Goal: Transaction & Acquisition: Subscribe to service/newsletter

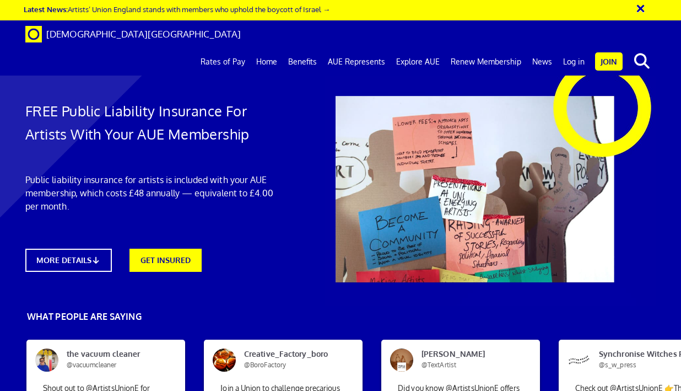
scroll to position [0, 1]
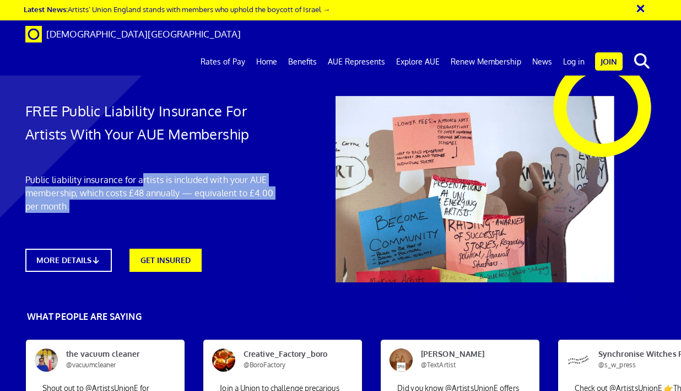
drag, startPoint x: 141, startPoint y: 179, endPoint x: 149, endPoint y: 204, distance: 27.0
click at [149, 204] on p "Public liability insurance for artists is included with your AUE membership, wh…" at bounding box center [151, 193] width 253 height 40
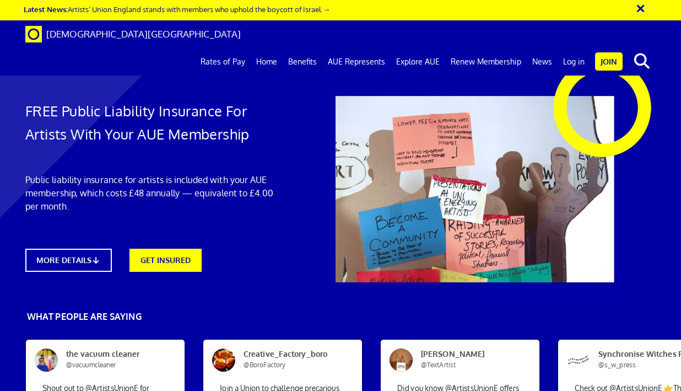
scroll to position [394, 0]
drag, startPoint x: 391, startPoint y: 245, endPoint x: 387, endPoint y: 270, distance: 25.0
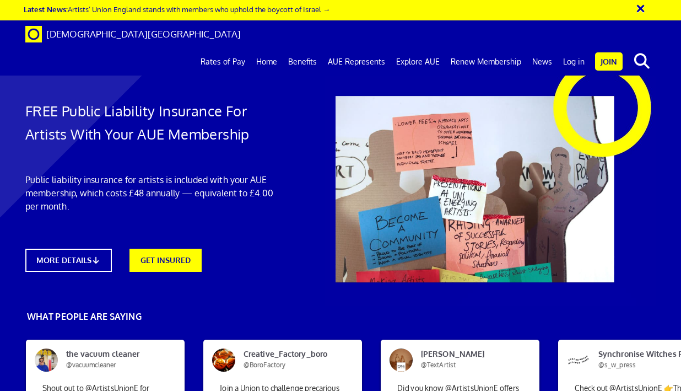
drag, startPoint x: 412, startPoint y: 338, endPoint x: 412, endPoint y: 319, distance: 19.3
drag, startPoint x: 404, startPoint y: 290, endPoint x: 408, endPoint y: 337, distance: 46.4
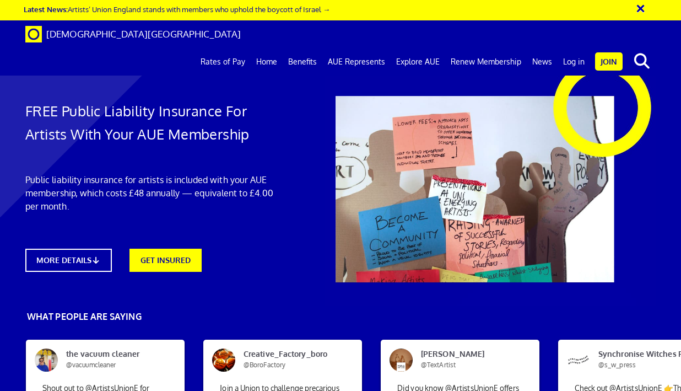
drag, startPoint x: 408, startPoint y: 337, endPoint x: 409, endPoint y: 316, distance: 21.0
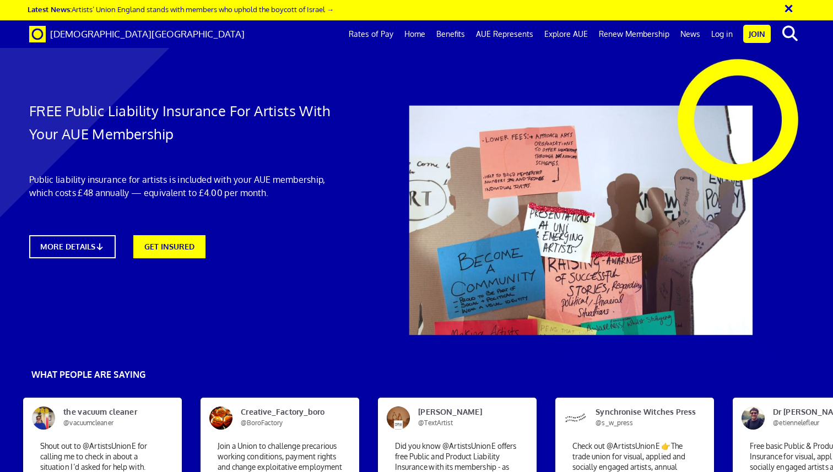
scroll to position [720, 0]
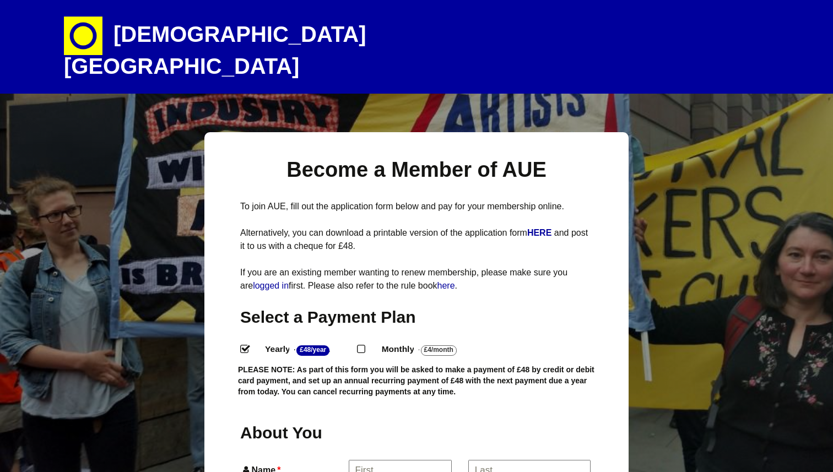
select select
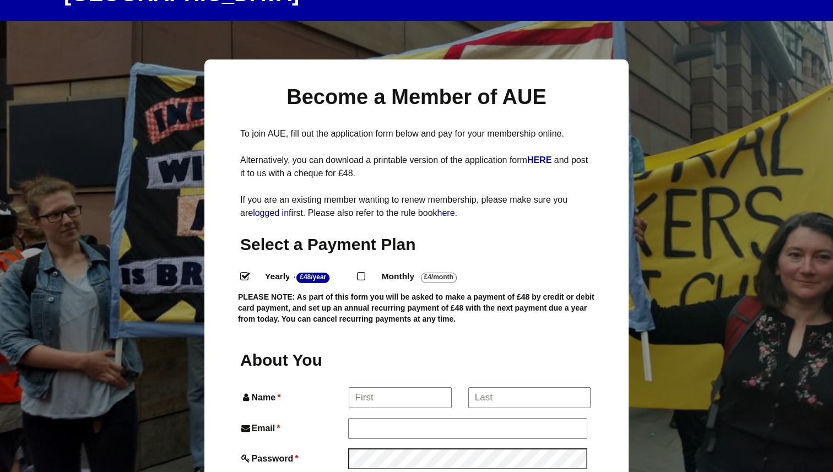
scroll to position [87, 0]
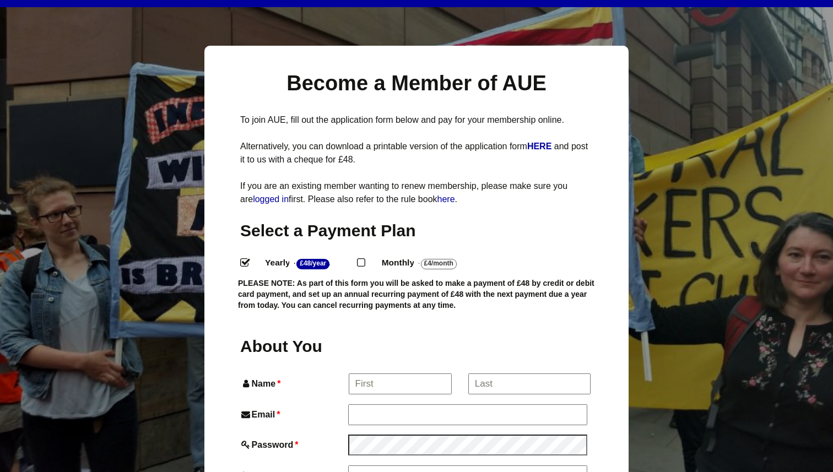
click at [394, 255] on label "Monthly - £4/Month ." at bounding box center [428, 263] width 112 height 16
click at [364, 258] on input "Monthly - £4/Month ." at bounding box center [360, 261] width 7 height 7
radio input "true"
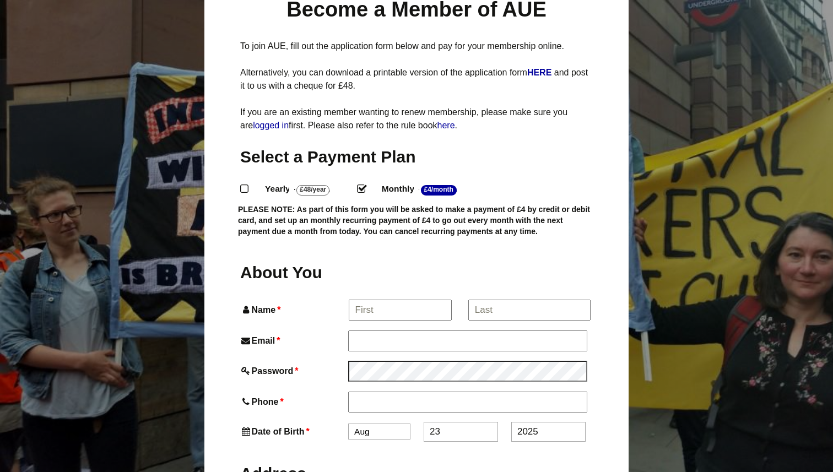
scroll to position [174, 0]
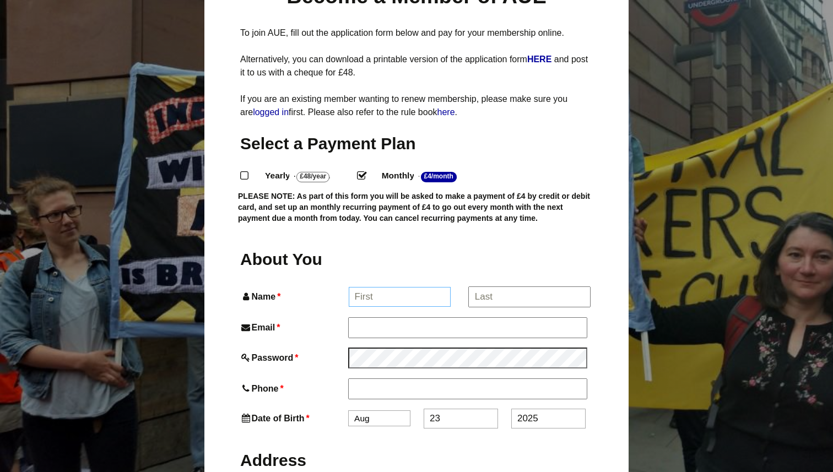
click at [390, 287] on input "Name *" at bounding box center [400, 297] width 102 height 20
type input "Valeriia"
type input "Proskurina"
type input "leraillustrates@icloud.com"
click at [395, 379] on input "Phone *" at bounding box center [467, 389] width 238 height 20
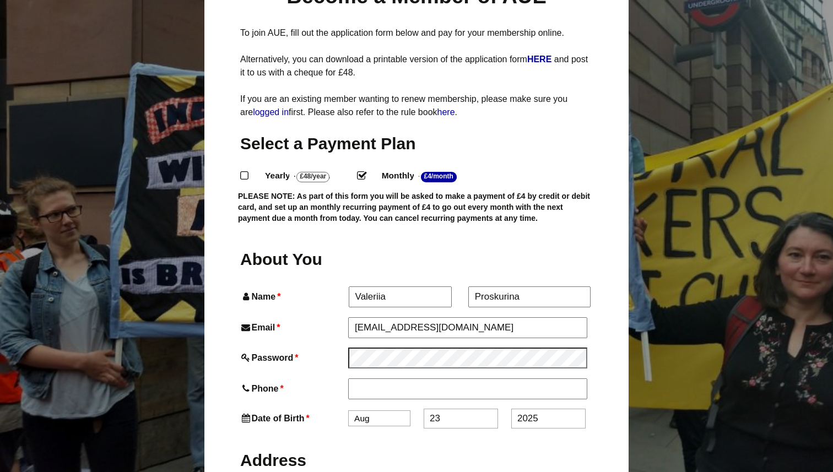
click at [329, 381] on label "Phone *" at bounding box center [293, 388] width 106 height 15
click at [348, 379] on input "Phone *" at bounding box center [467, 389] width 239 height 21
click at [385, 379] on input "Phone *" at bounding box center [467, 389] width 238 height 20
paste input "‭+44 7388 238322‬"
drag, startPoint x: 372, startPoint y: 368, endPoint x: 328, endPoint y: 361, distance: 45.1
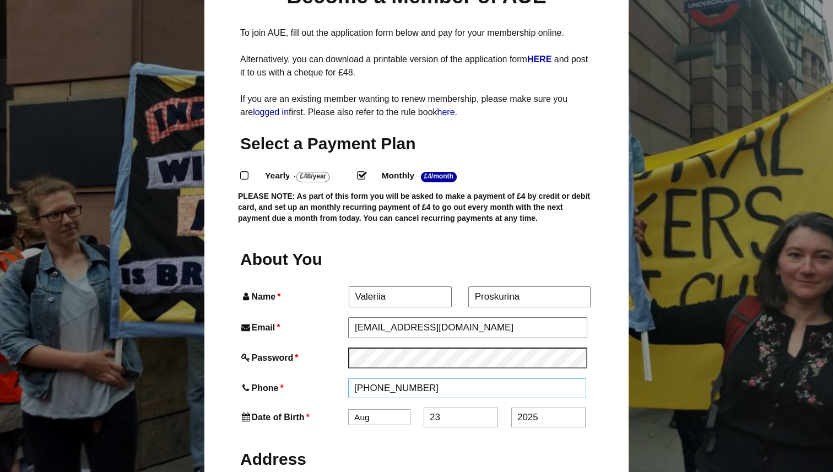
click at [328, 379] on div "Phone * ‭+44 7388 238322‬" at bounding box center [416, 389] width 353 height 20
click at [353, 379] on input "07388 238322‬" at bounding box center [467, 389] width 238 height 20
type input "07388 238322‬"
click at [374, 411] on select "Jan Feb Mar Apr May Jun Jul Aug Sep Oct Nov Dec" at bounding box center [379, 419] width 62 height 16
select select "3"
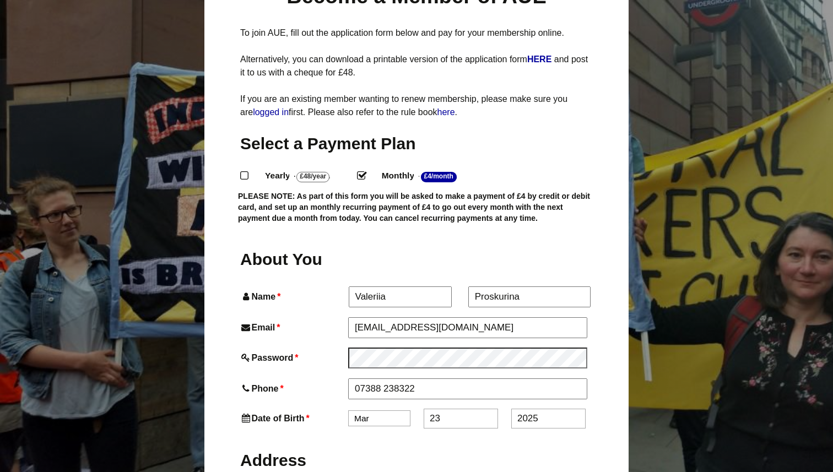
click at [453, 409] on input "23" at bounding box center [461, 419] width 74 height 20
type input "11"
click at [533, 409] on input "2025" at bounding box center [548, 419] width 74 height 20
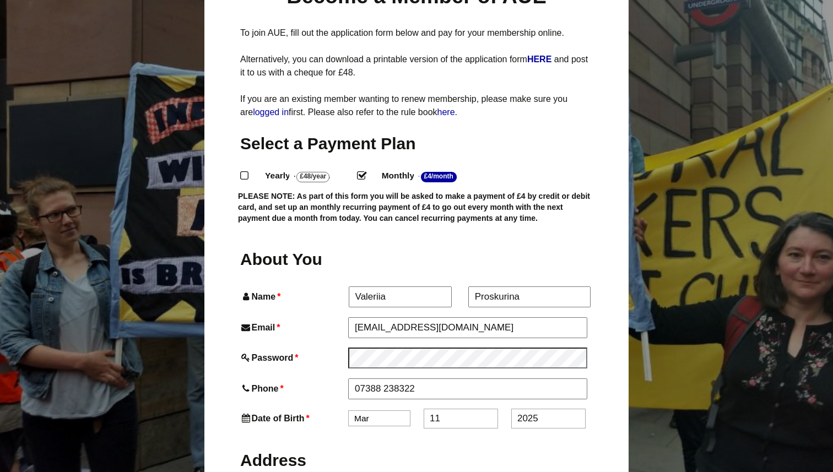
click at [533, 409] on input "2025" at bounding box center [548, 419] width 74 height 20
type input "1998"
click at [533, 439] on label "Address" at bounding box center [416, 459] width 353 height 41
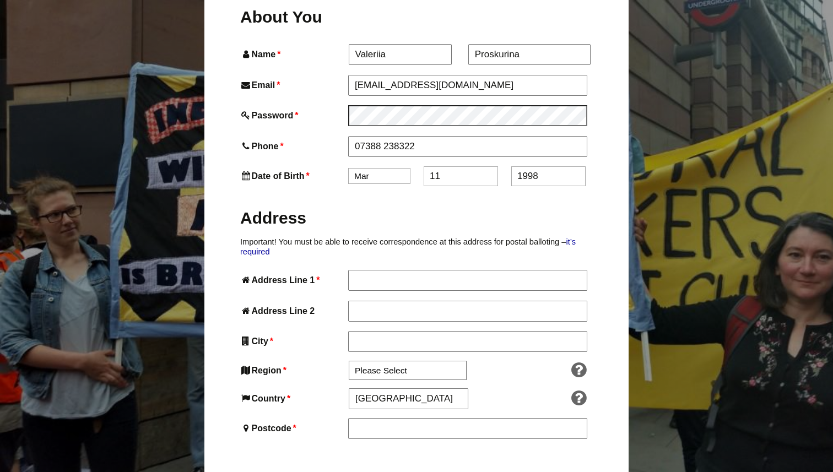
scroll to position [453, 0]
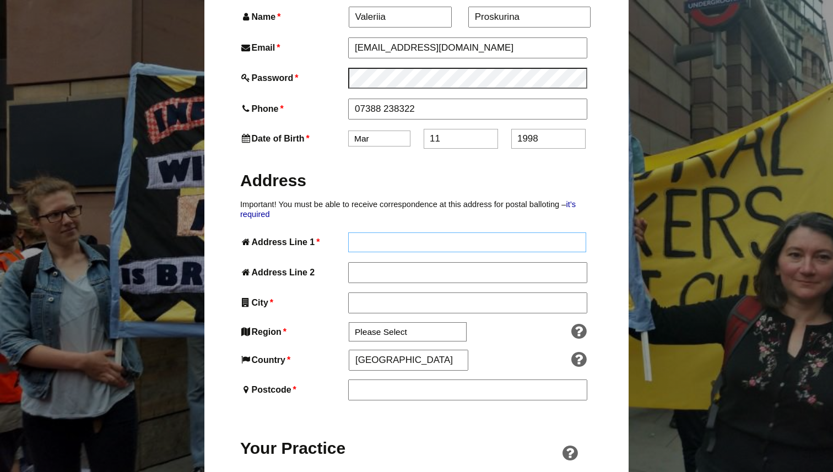
click at [372, 233] on input "Address Line 1 *" at bounding box center [467, 243] width 238 height 20
type input "350, Paintworks, Arnos Vale"
type input "BRISTOL"
type input "BS4 3AR"
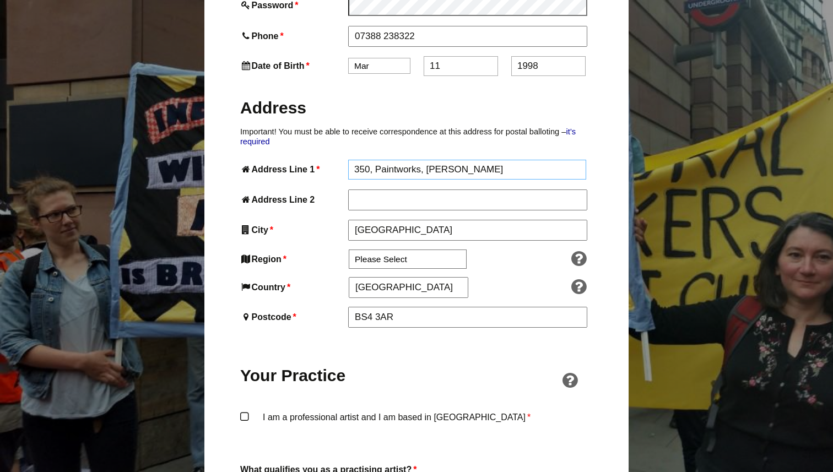
scroll to position [587, 0]
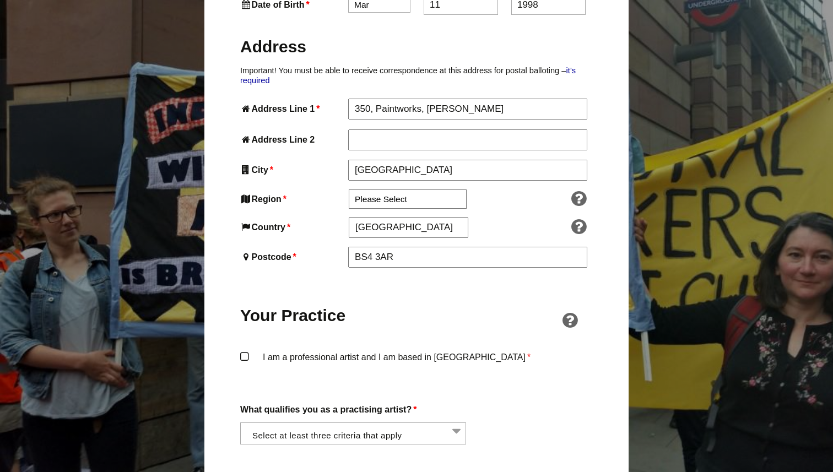
click at [331, 350] on label "I am a professional artist and I am based in England *" at bounding box center [416, 366] width 353 height 33
click at [0, 0] on input "I am a professional artist and I am based in England *" at bounding box center [0, 0] width 0 height 0
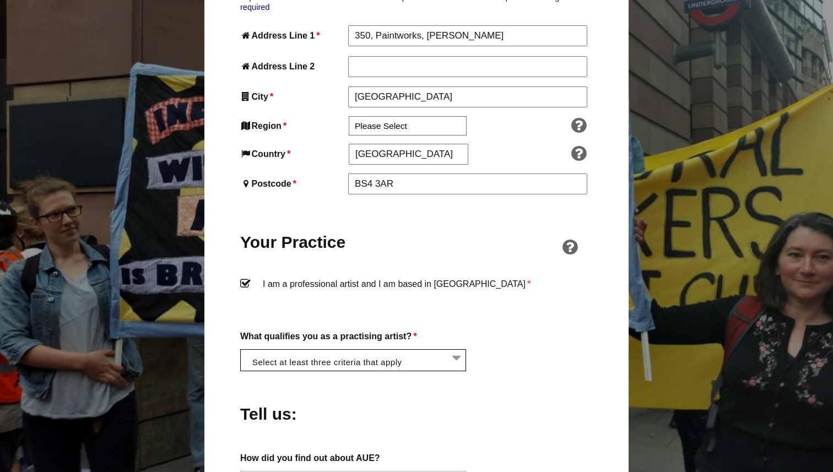
click at [342, 350] on li at bounding box center [357, 359] width 226 height 19
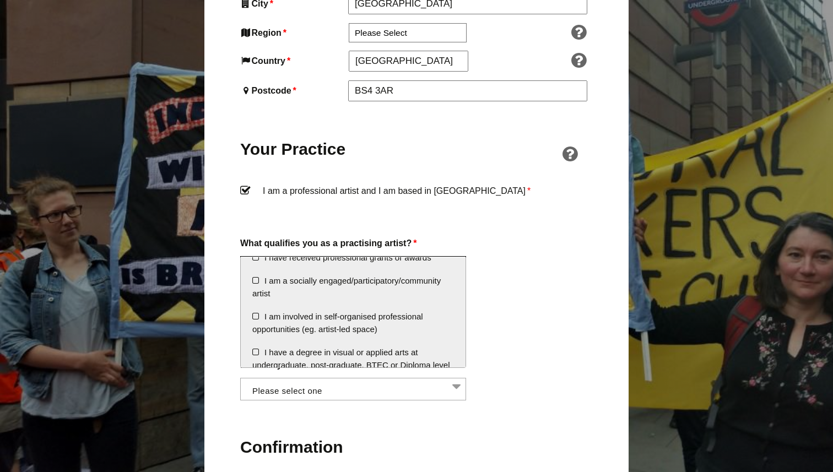
scroll to position [0, 0]
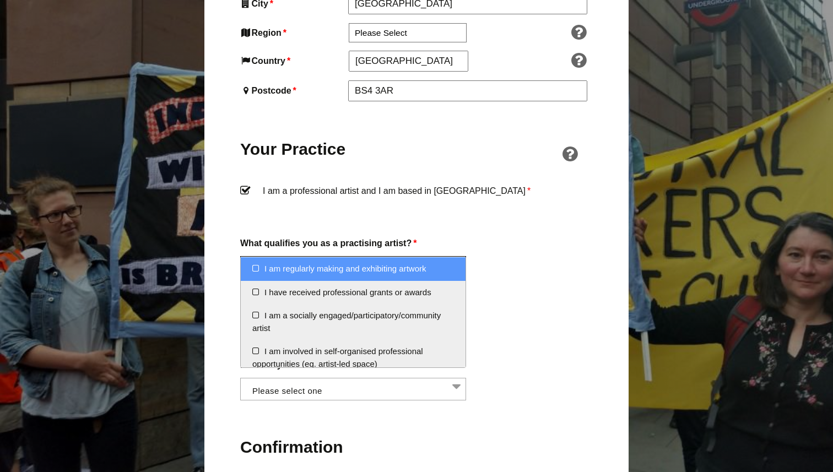
click at [401, 274] on li "I am regularly making and exhibiting artwork" at bounding box center [353, 269] width 225 height 24
select select "regularly_making_and_exhibiting_artwork"
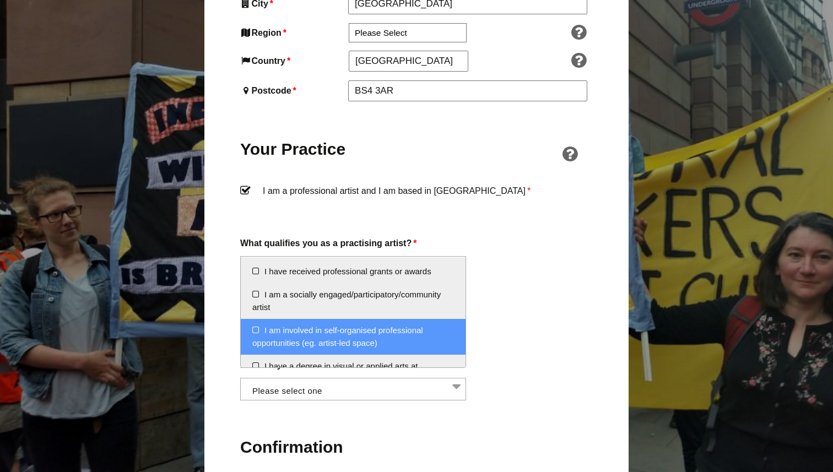
scroll to position [36, 0]
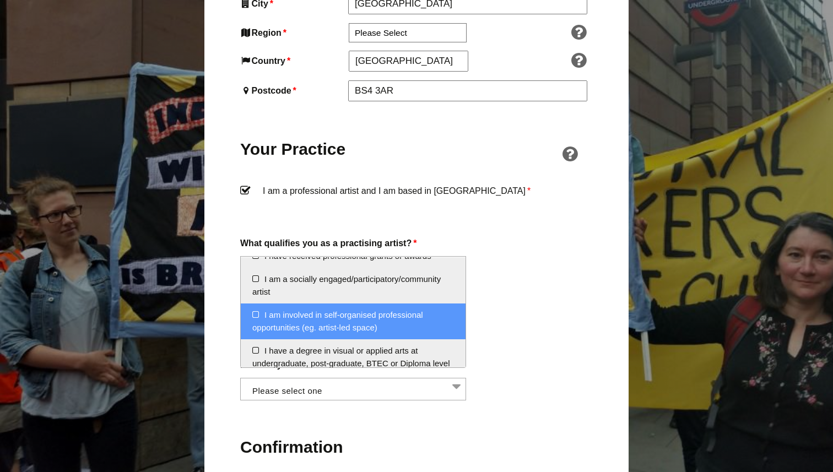
click at [414, 326] on li "I am involved in self-organised professional opportunities (eg. artist-led spac…" at bounding box center [353, 322] width 225 height 36
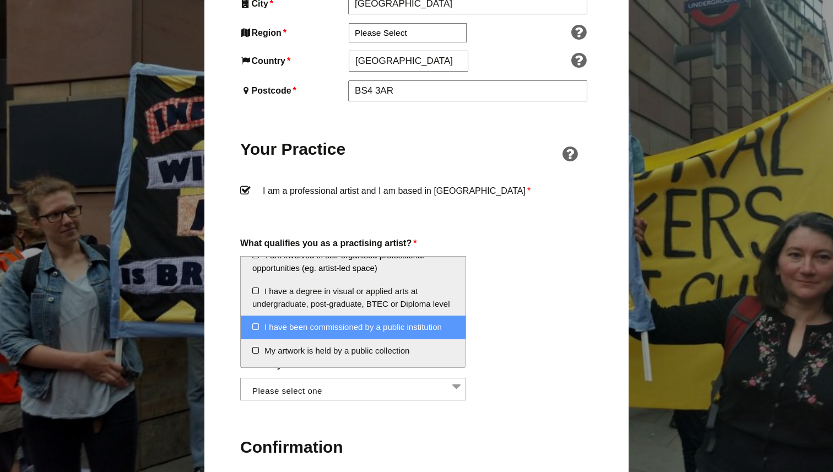
scroll to position [69, 0]
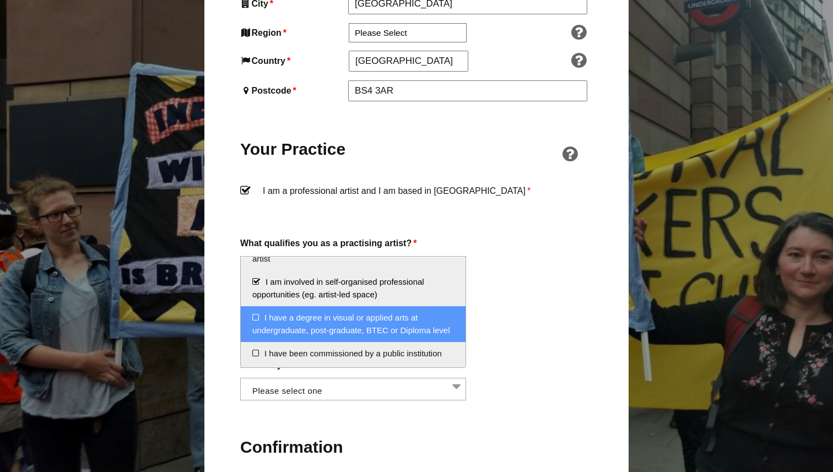
click at [410, 318] on li "I have a degree in visual or applied arts at undergraduate, post-graduate, BTEC…" at bounding box center [353, 324] width 225 height 36
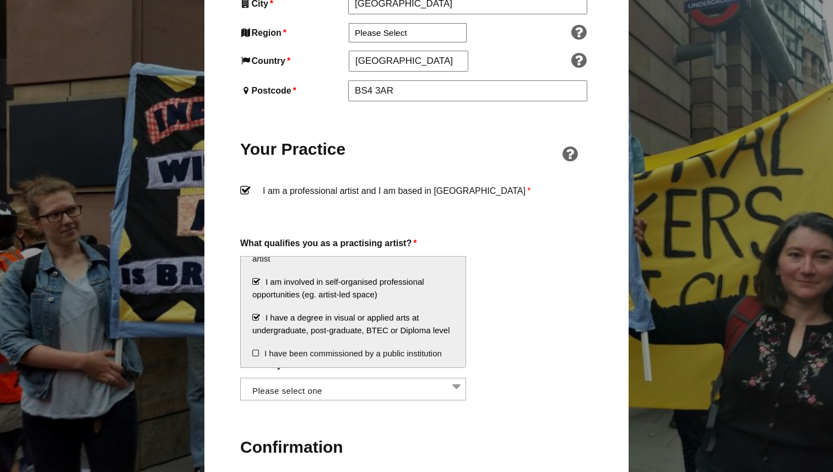
click at [532, 326] on div "Tell us:" at bounding box center [416, 318] width 353 height 60
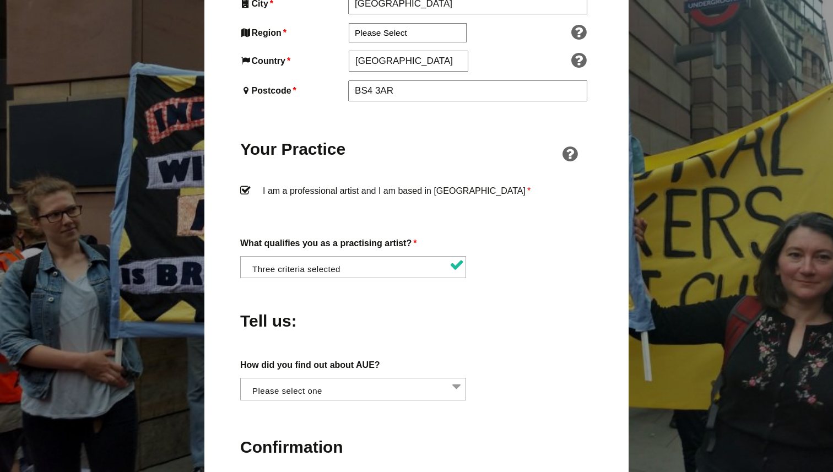
scroll to position [0, 1]
click at [404, 379] on li at bounding box center [356, 388] width 226 height 19
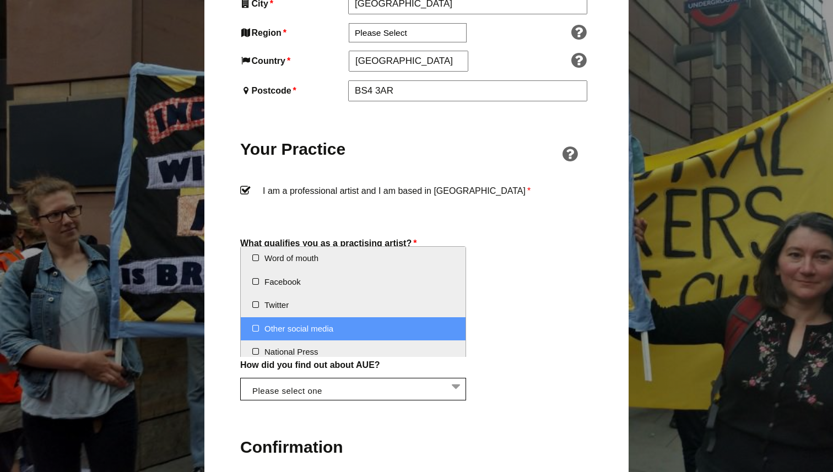
click at [517, 358] on div "How did you find out about AUE? Word of mouth Facebook Twitter Other social med…" at bounding box center [416, 379] width 353 height 43
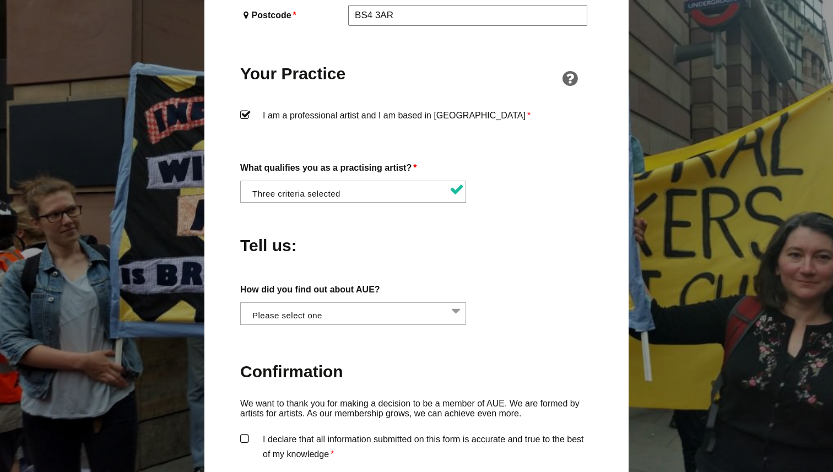
scroll to position [836, 0]
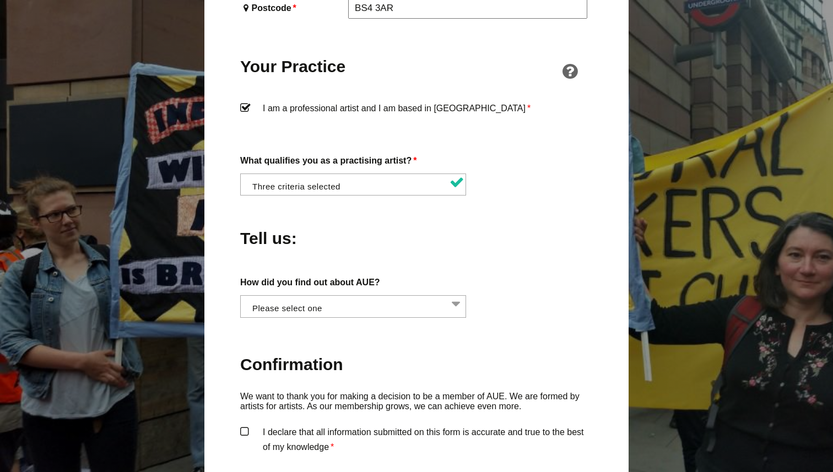
click at [413, 296] on li at bounding box center [356, 305] width 226 height 19
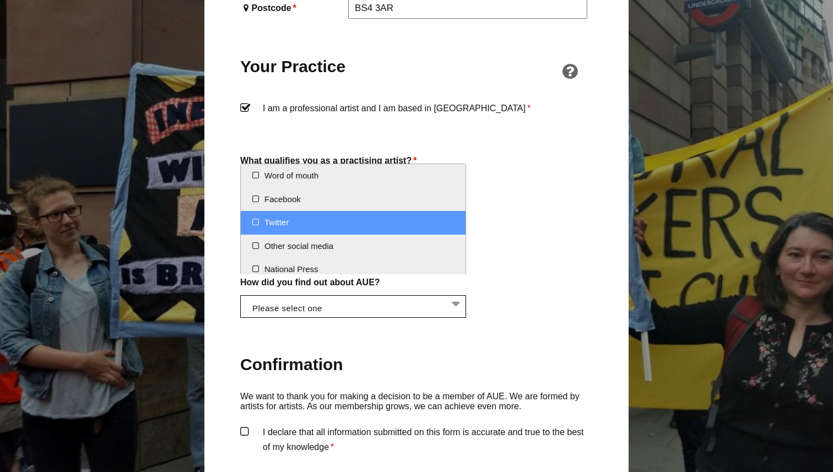
scroll to position [30, 0]
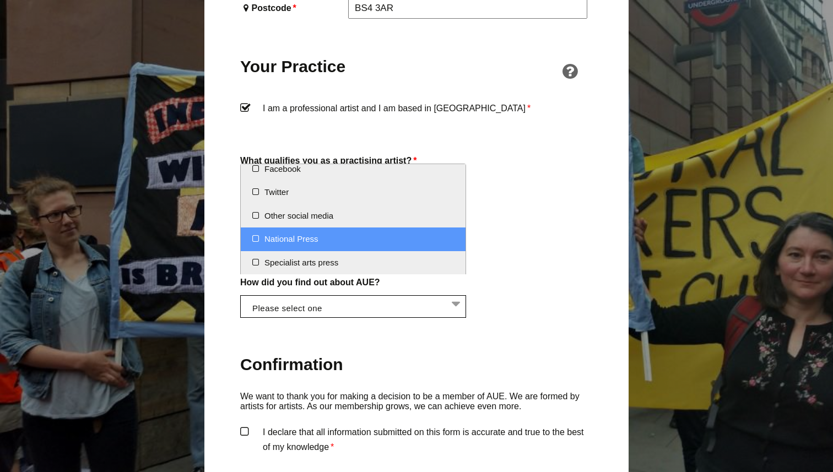
select select "Other social media"
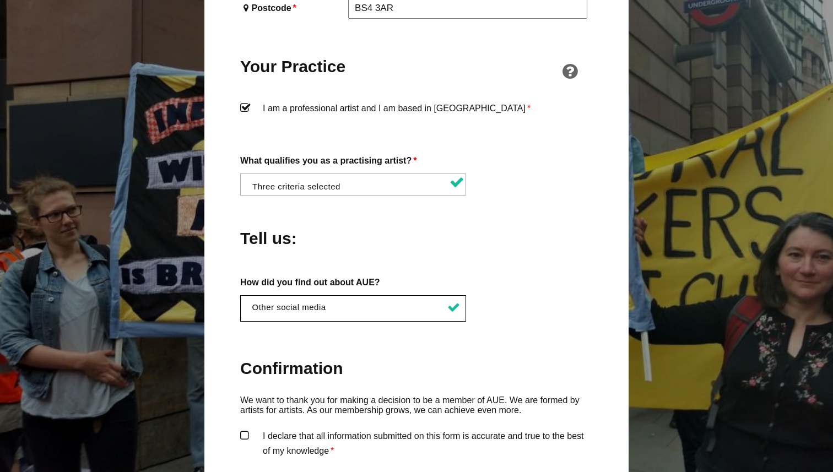
scroll to position [231, 0]
click at [522, 292] on div "How did you find out about AUE? Word of mouth Facebook Twitter Other social med…" at bounding box center [416, 298] width 353 height 47
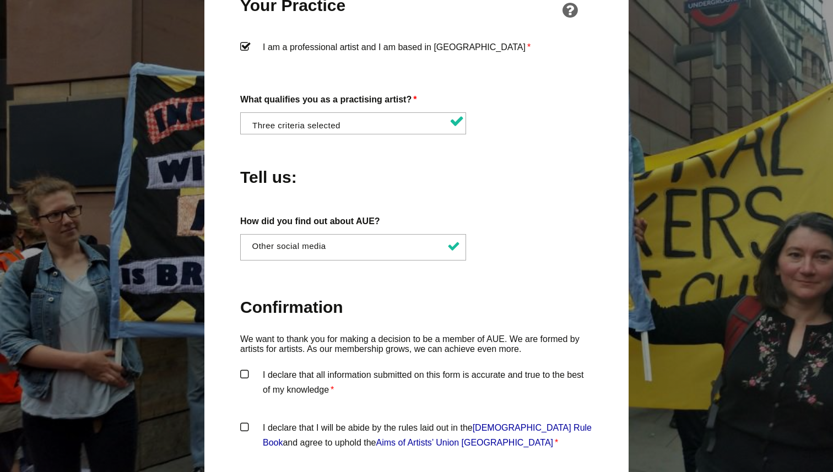
scroll to position [914, 0]
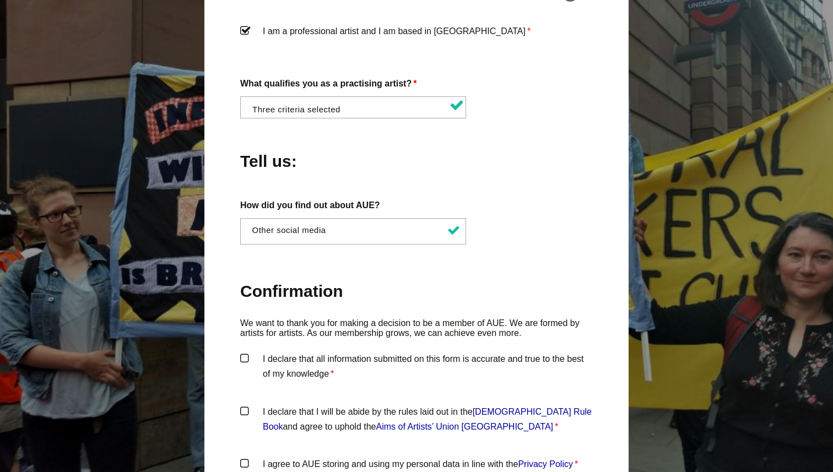
click at [293, 352] on label "I declare that all information submitted on this form is accurate and true to t…" at bounding box center [416, 368] width 353 height 33
click at [0, 0] on input "I declare that all information submitted on this form is accurate and true to t…" at bounding box center [0, 0] width 0 height 0
click at [249, 404] on label "I declare that I will be abide by the rules laid out in the Artists' Union Engl…" at bounding box center [416, 420] width 353 height 33
click at [0, 0] on input "I declare that I will be abide by the rules laid out in the Artists' Union Engl…" at bounding box center [0, 0] width 0 height 0
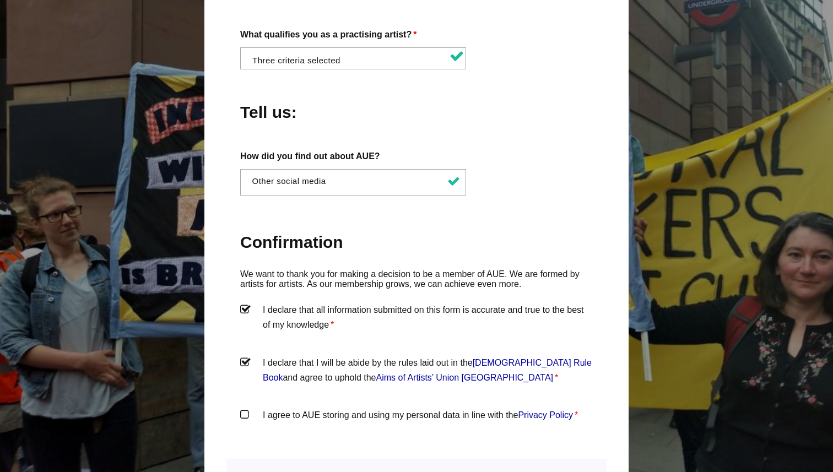
scroll to position [965, 0]
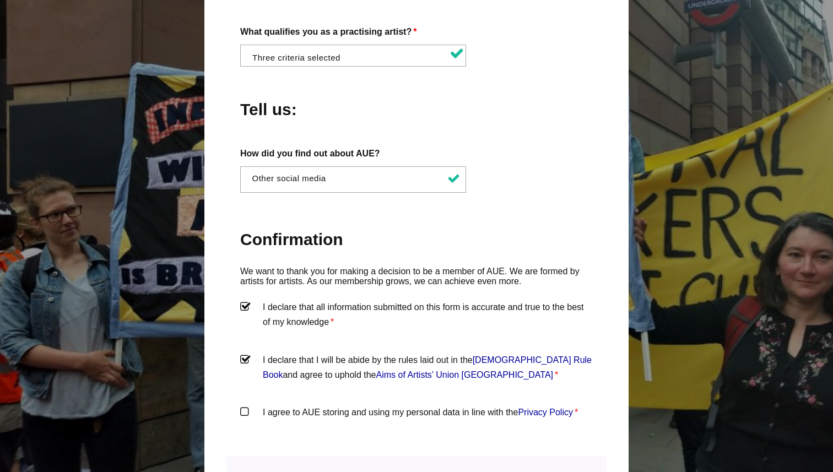
click at [249, 405] on label "I agree to AUE storing and using my personal data in line with the Privacy Poli…" at bounding box center [416, 421] width 353 height 33
click at [0, 0] on input "I agree to AUE storing and using my personal data in line with the Privacy Poli…" at bounding box center [0, 0] width 0 height 0
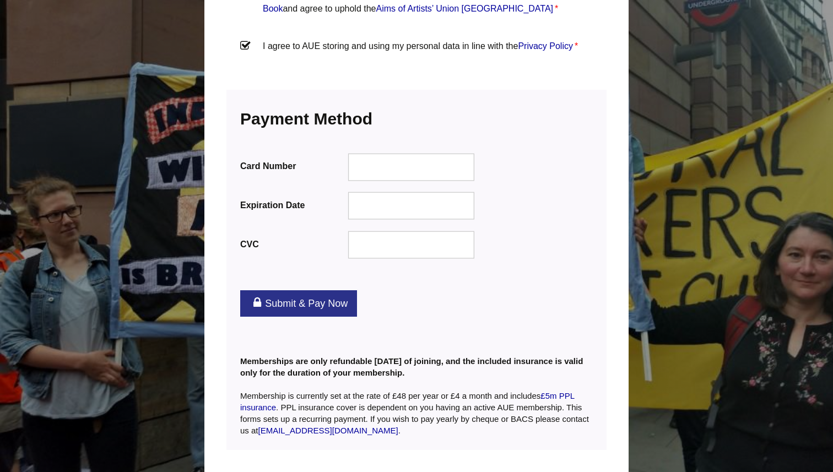
scroll to position [1381, 0]
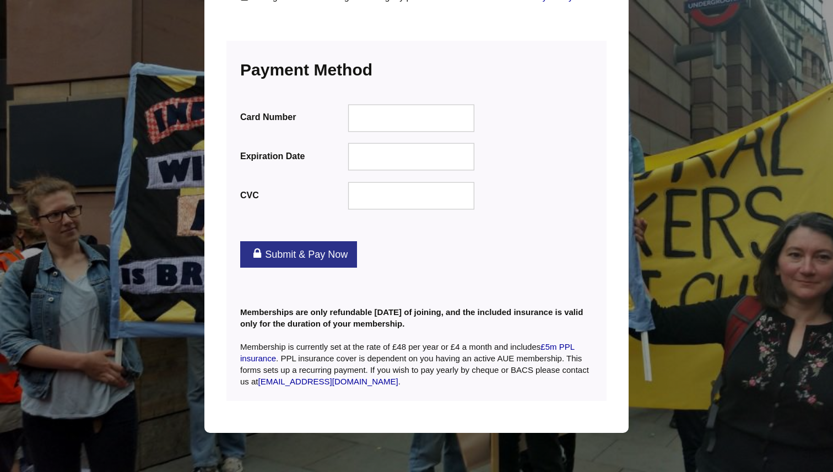
click at [396, 182] on div at bounding box center [411, 196] width 127 height 28
click at [324, 241] on link "Submit & Pay Now" at bounding box center [298, 254] width 117 height 26
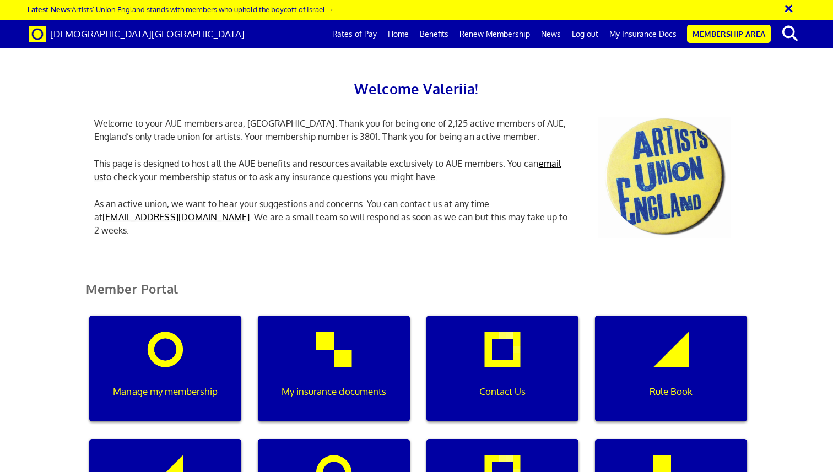
scroll to position [191, 0]
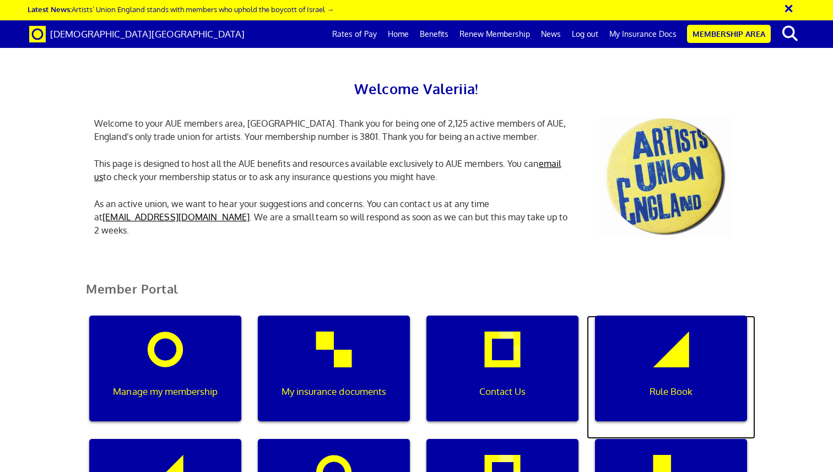
click at [644, 316] on div "Rule Book" at bounding box center [671, 369] width 152 height 106
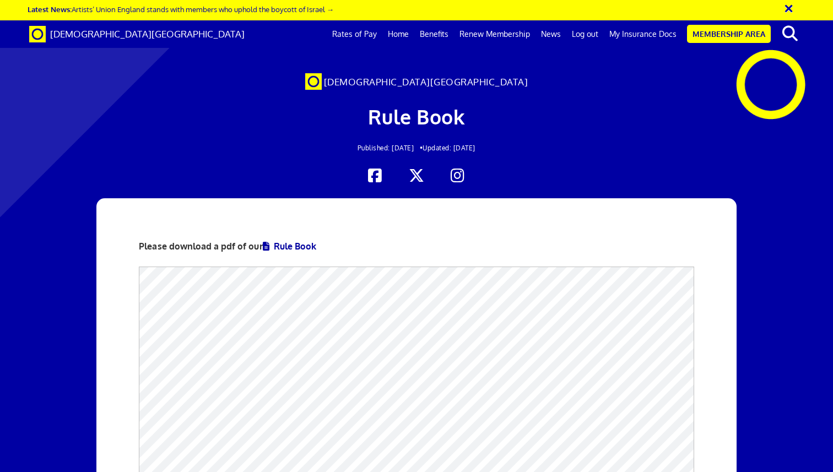
scroll to position [202, 0]
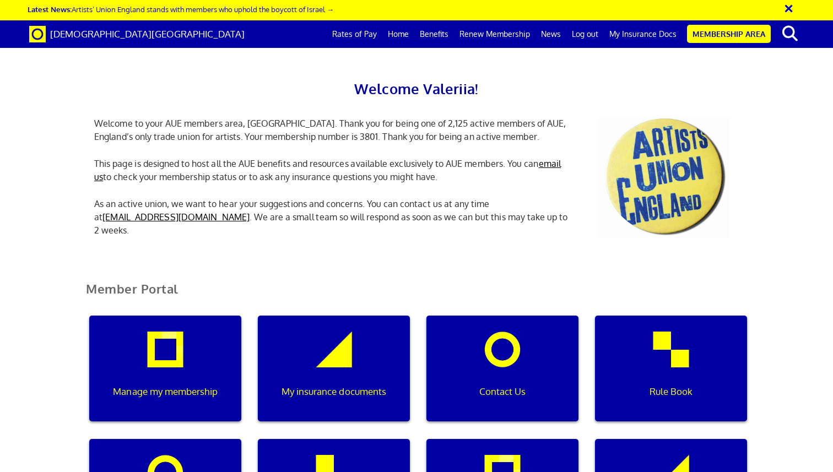
scroll to position [266, 0]
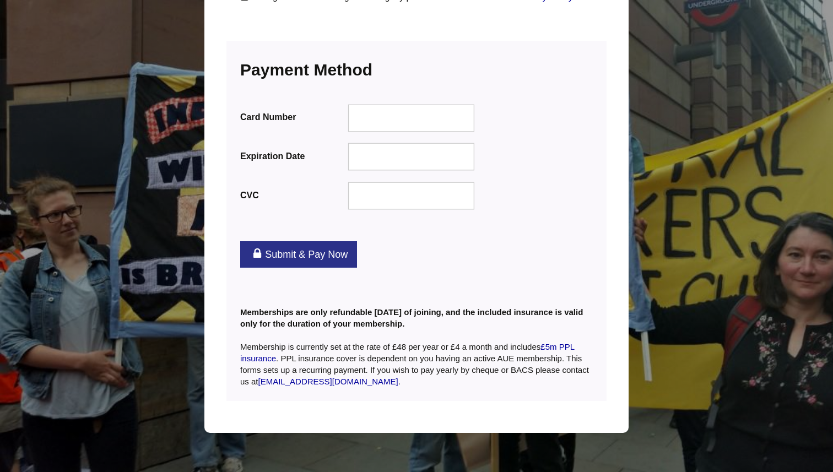
scroll to position [231, 0]
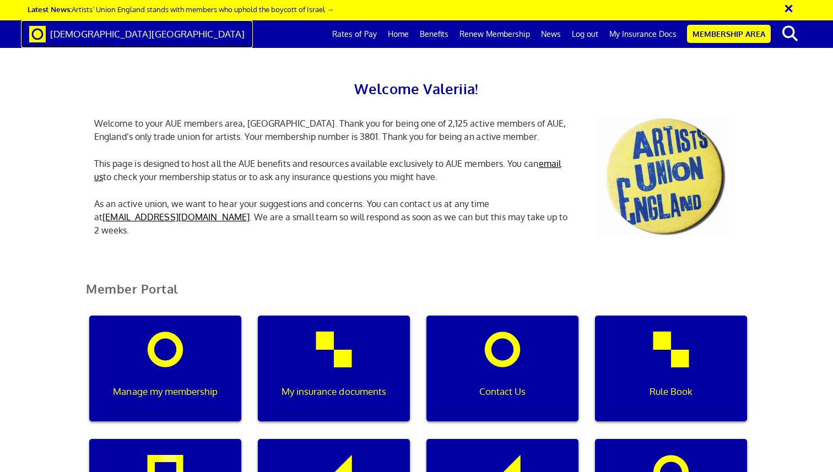
click at [95, 33] on span "[DEMOGRAPHIC_DATA][GEOGRAPHIC_DATA]" at bounding box center [147, 34] width 195 height 12
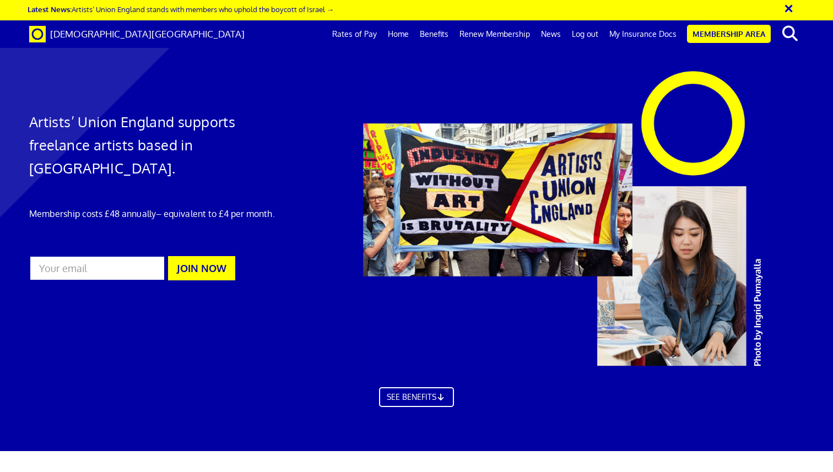
scroll to position [269, 0]
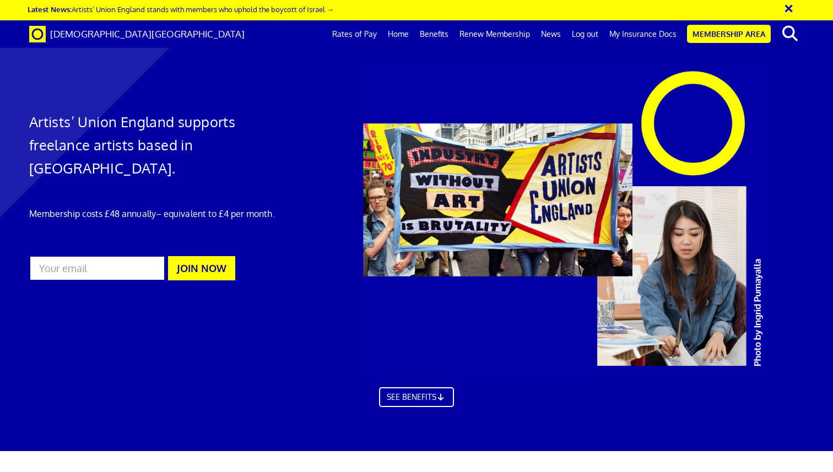
scroll to position [0, 0]
click at [399, 31] on link "Home" at bounding box center [398, 34] width 32 height 28
click at [727, 36] on link "Membership Area" at bounding box center [729, 34] width 84 height 18
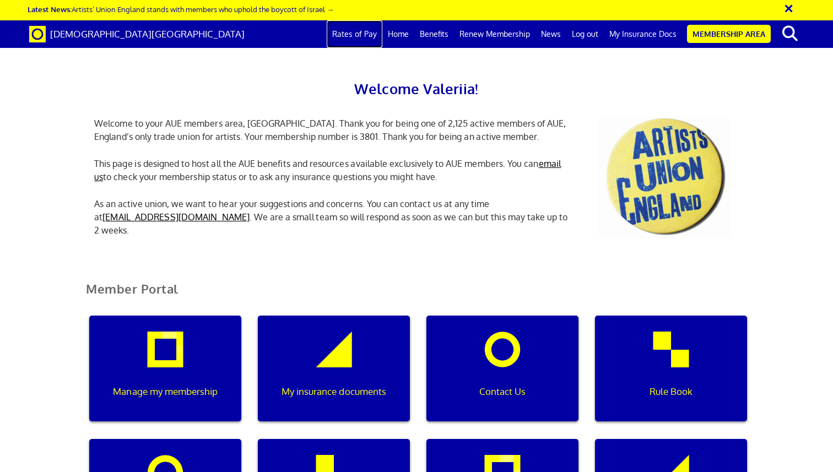
click at [352, 26] on link "Rates of Pay" at bounding box center [355, 34] width 56 height 28
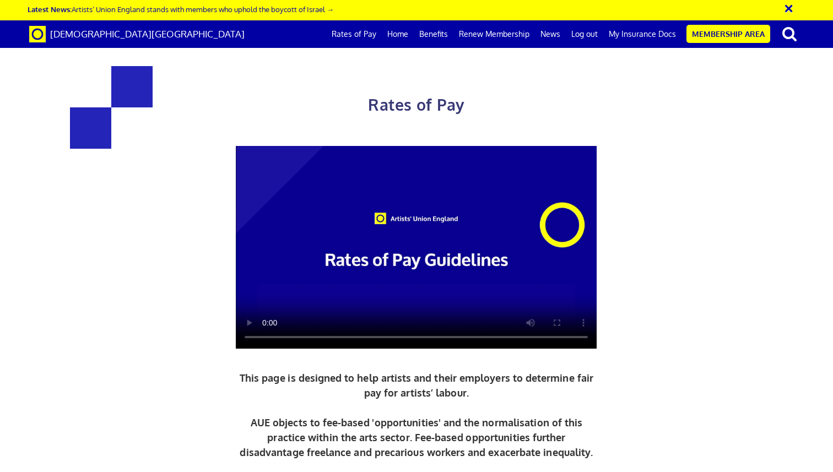
click at [355, 36] on link "Rates of Pay" at bounding box center [354, 34] width 56 height 28
click at [349, 206] on video at bounding box center [416, 247] width 361 height 203
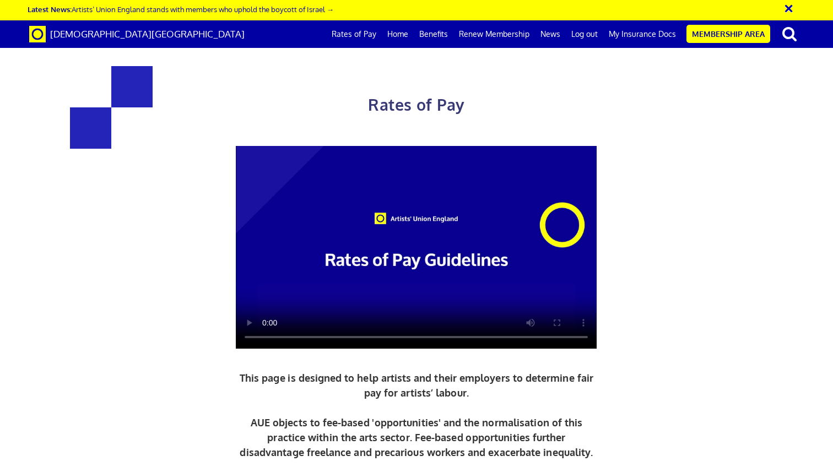
drag, startPoint x: 293, startPoint y: 198, endPoint x: 292, endPoint y: 179, distance: 18.7
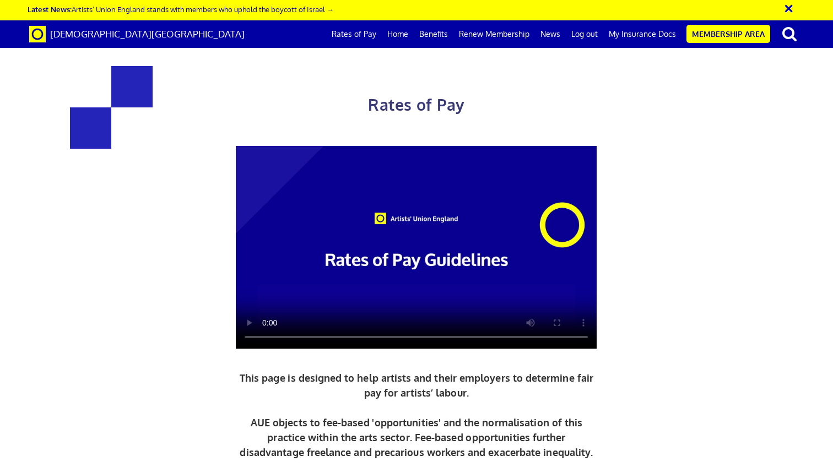
drag, startPoint x: 300, startPoint y: 247, endPoint x: 303, endPoint y: 267, distance: 20.0
drag, startPoint x: 310, startPoint y: 310, endPoint x: 315, endPoint y: 322, distance: 13.6
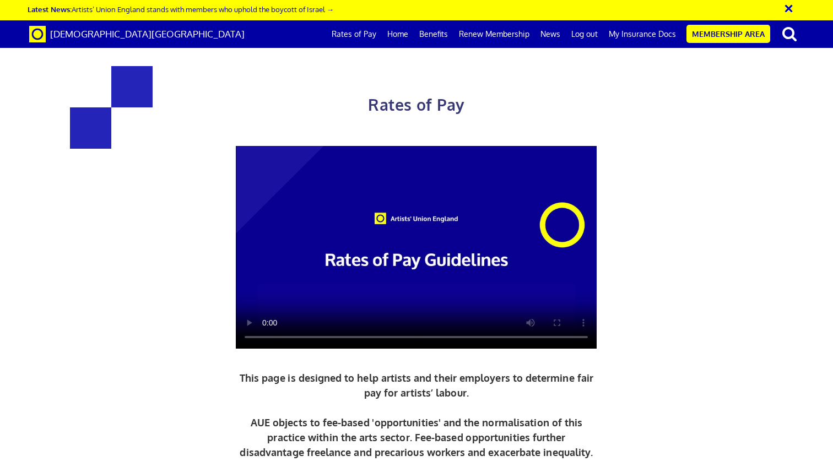
drag, startPoint x: 535, startPoint y: 323, endPoint x: 536, endPoint y: 300, distance: 23.1
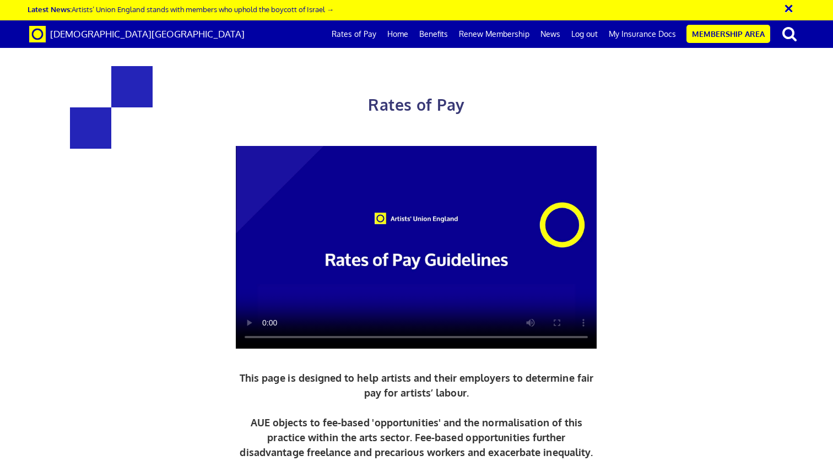
click at [121, 34] on span "[DEMOGRAPHIC_DATA][GEOGRAPHIC_DATA]" at bounding box center [147, 34] width 195 height 12
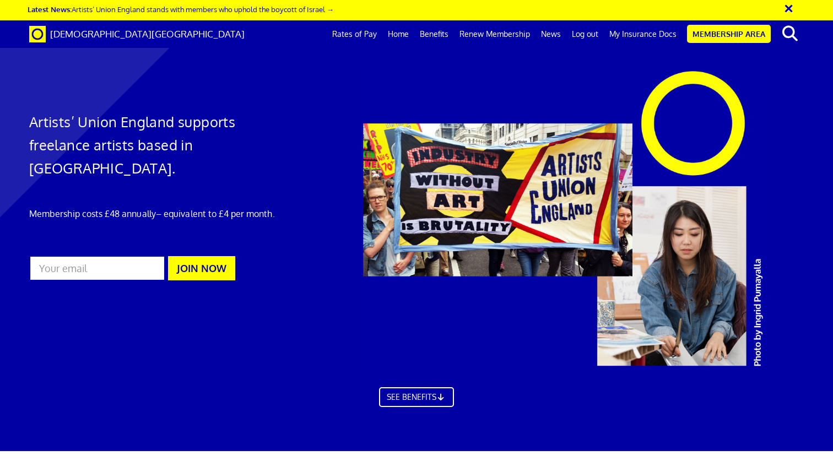
scroll to position [0, 8]
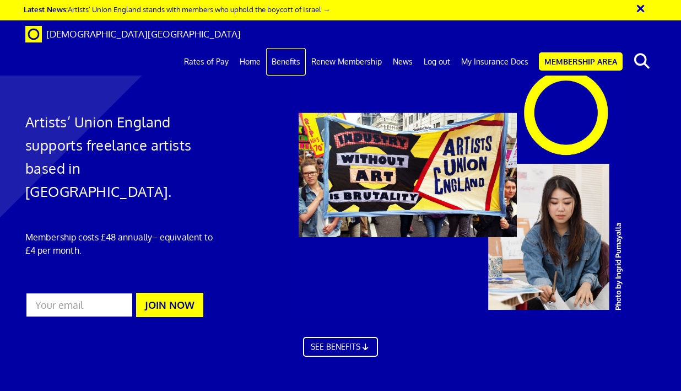
click at [295, 48] on link "Benefits" at bounding box center [286, 62] width 40 height 28
drag, startPoint x: 234, startPoint y: 225, endPoint x: 234, endPoint y: 251, distance: 25.9
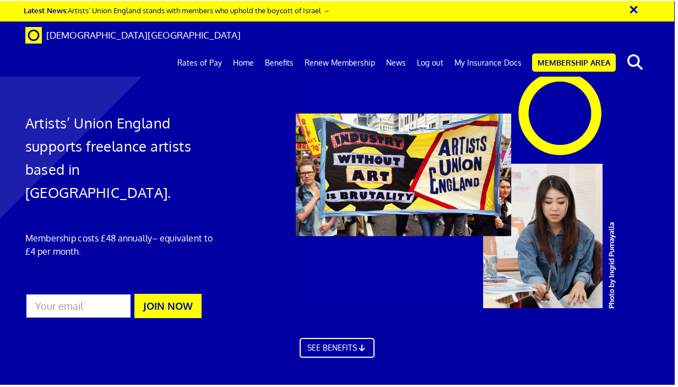
scroll to position [0, 0]
